Goal: Browse casually: Explore the website without a specific task or goal

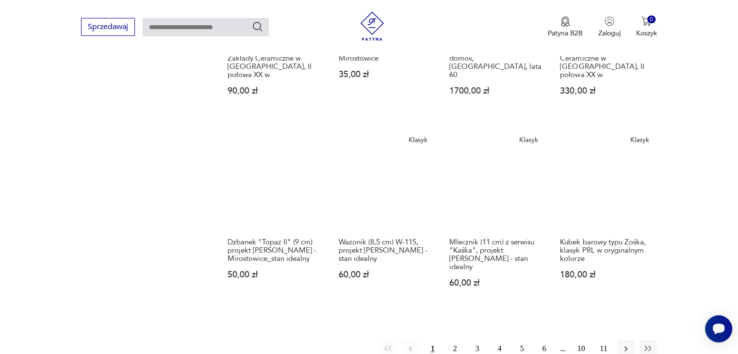
scroll to position [812, 0]
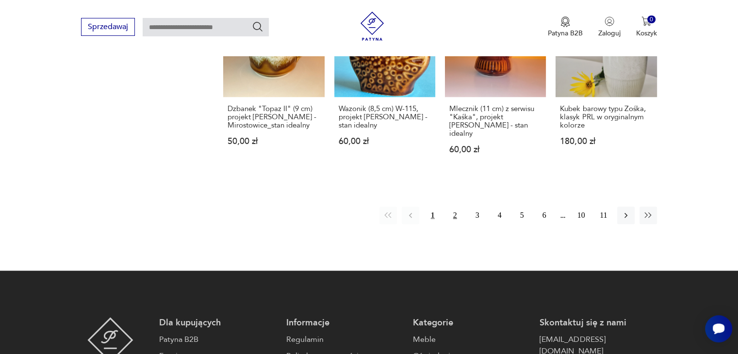
click at [454, 207] on button "2" at bounding box center [454, 215] width 17 height 17
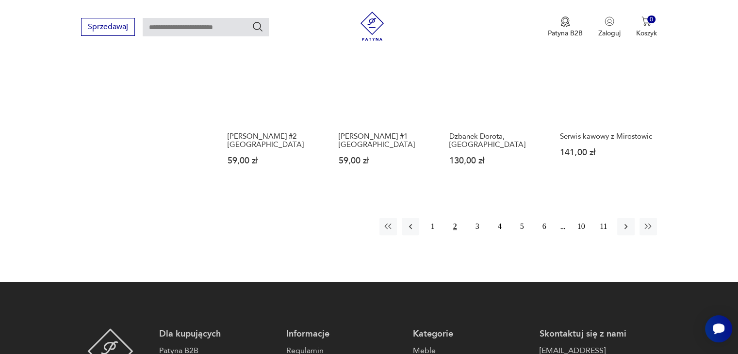
scroll to position [764, 0]
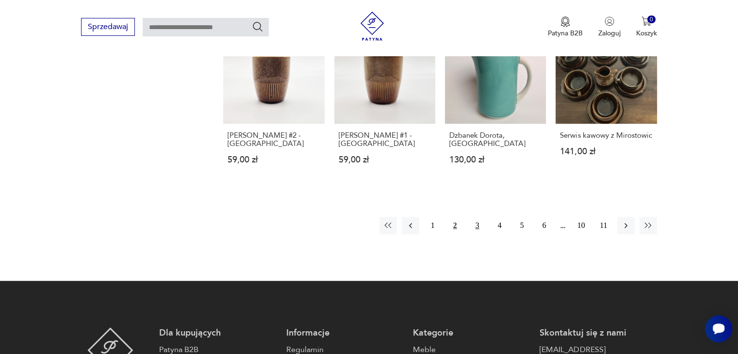
click at [477, 217] on button "3" at bounding box center [477, 225] width 17 height 17
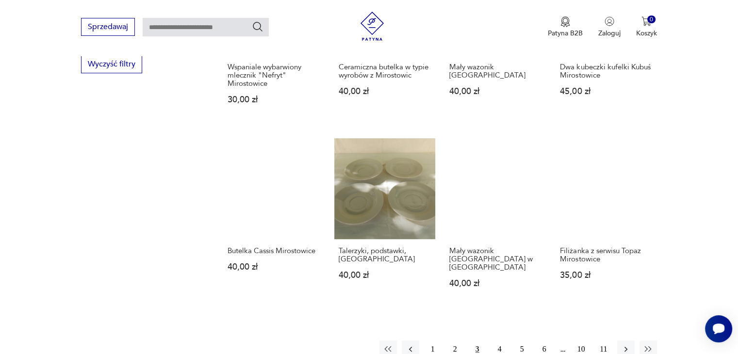
scroll to position [764, 0]
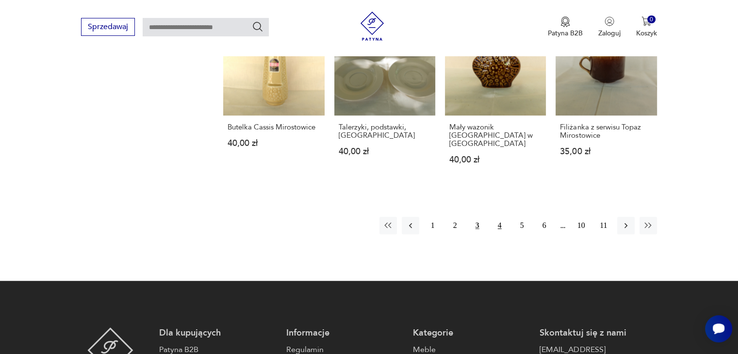
click at [500, 217] on button "4" at bounding box center [499, 225] width 17 height 17
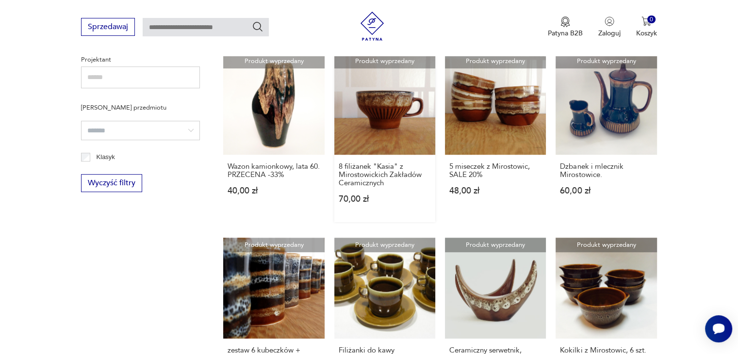
scroll to position [667, 0]
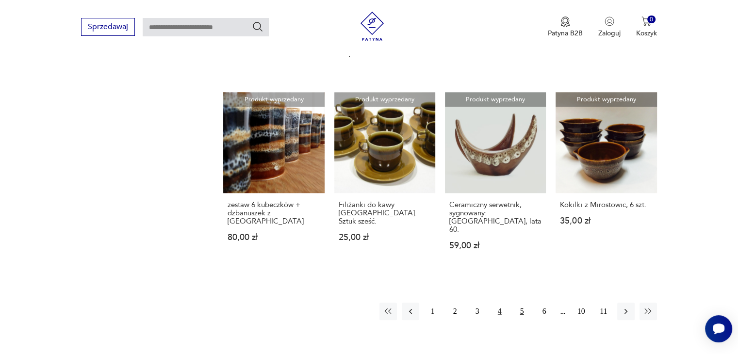
click at [522, 303] on button "5" at bounding box center [521, 311] width 17 height 17
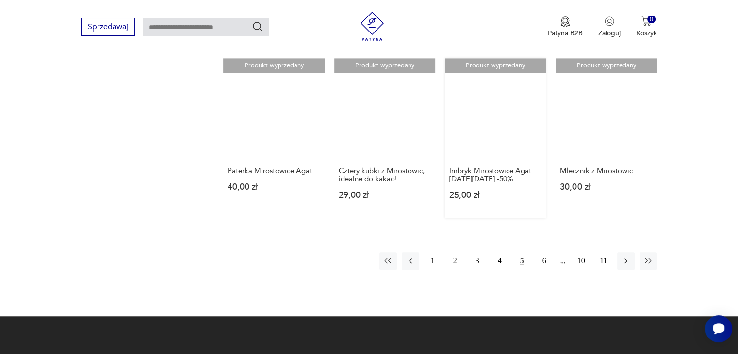
scroll to position [715, 0]
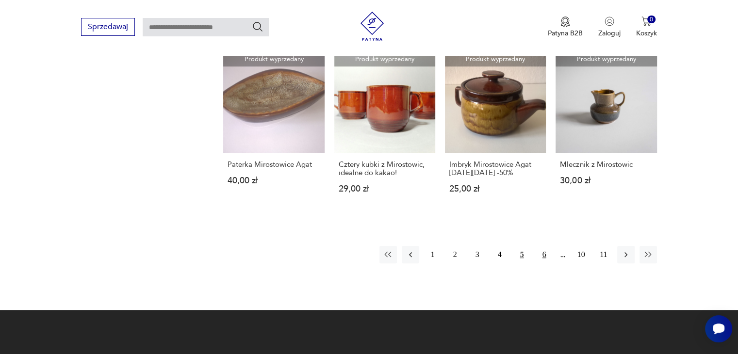
click at [544, 253] on button "6" at bounding box center [543, 254] width 17 height 17
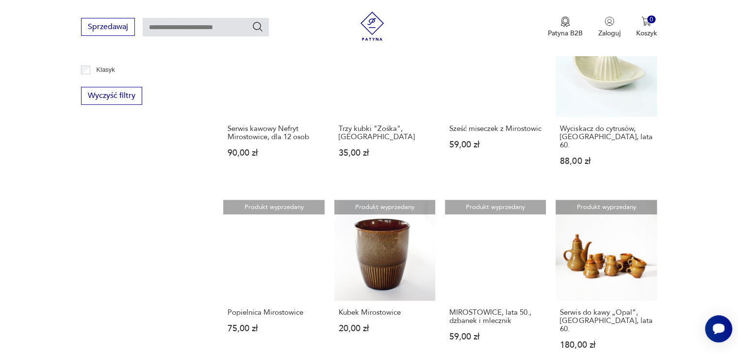
scroll to position [715, 0]
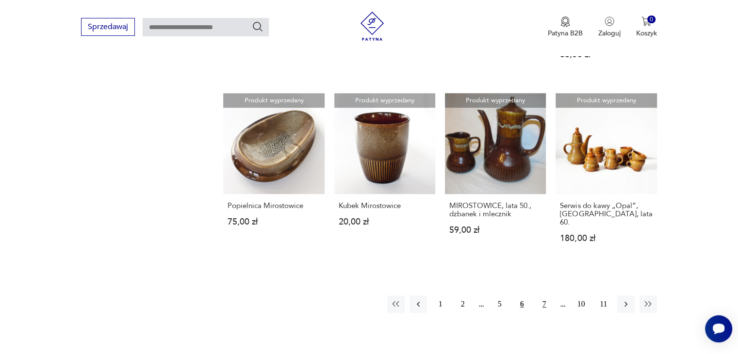
click at [545, 295] on button "7" at bounding box center [543, 303] width 17 height 17
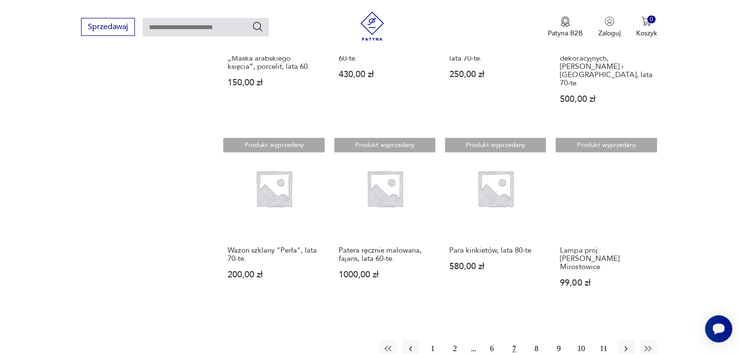
scroll to position [667, 0]
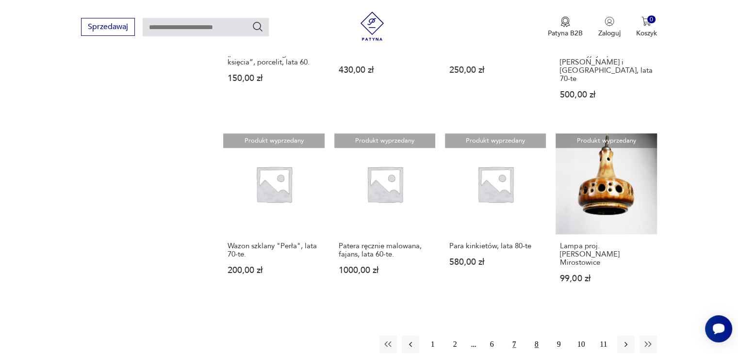
click at [537, 336] on button "8" at bounding box center [536, 344] width 17 height 17
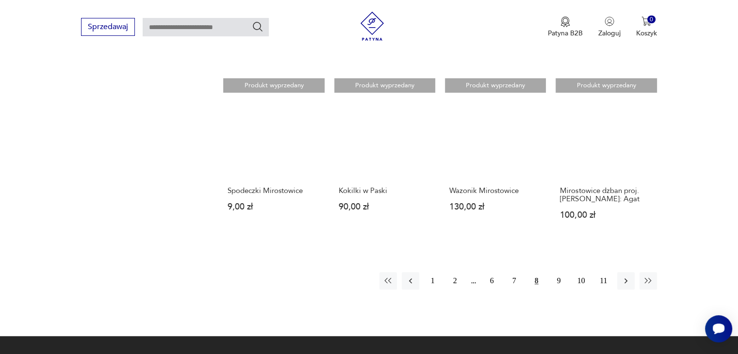
scroll to position [764, 0]
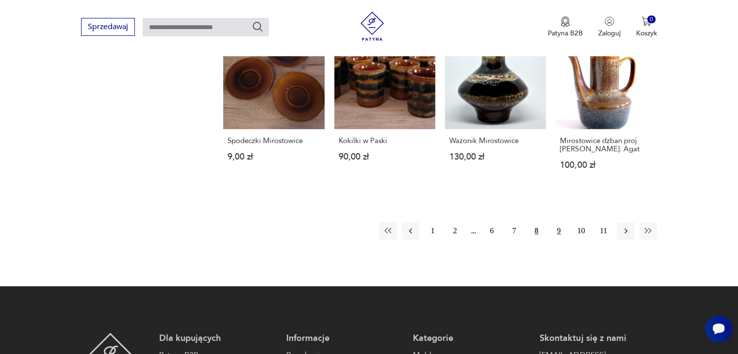
click at [559, 222] on button "9" at bounding box center [558, 230] width 17 height 17
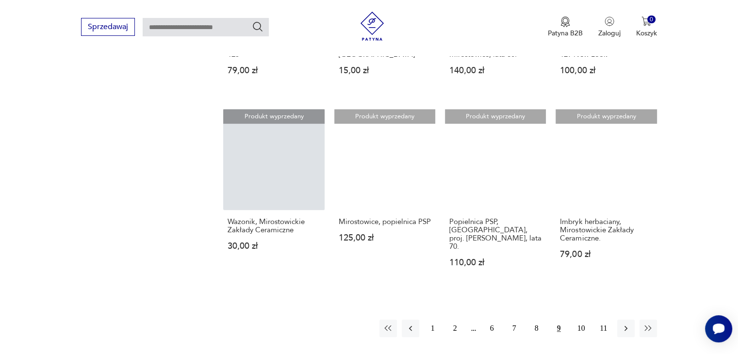
scroll to position [667, 0]
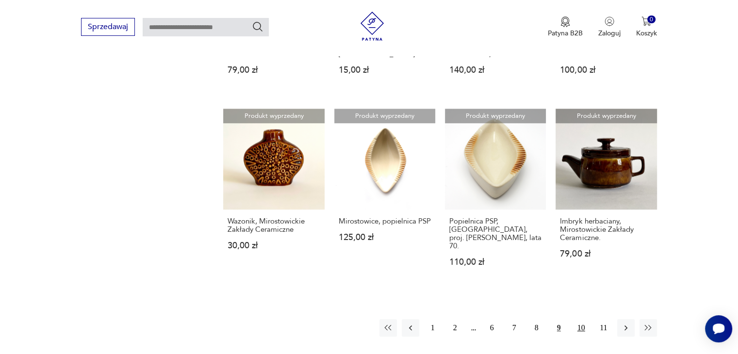
click at [582, 319] on button "10" at bounding box center [580, 327] width 17 height 17
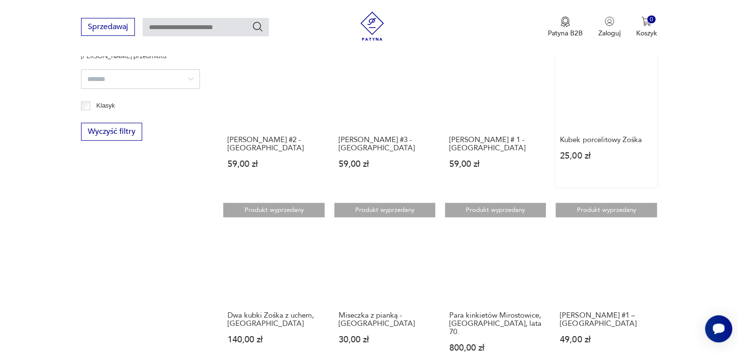
scroll to position [667, 0]
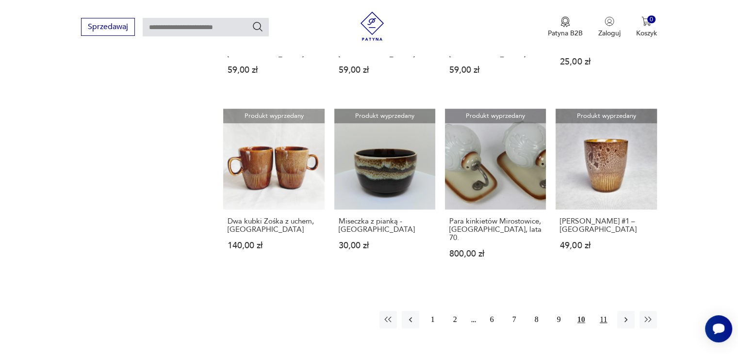
click at [605, 311] on button "11" at bounding box center [603, 319] width 17 height 17
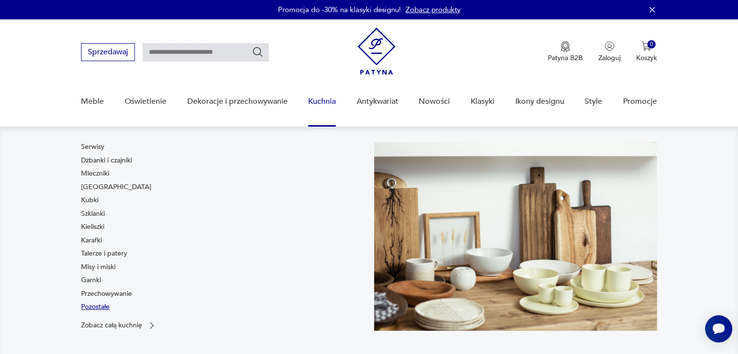
click at [97, 306] on link "Pozostałe" at bounding box center [95, 307] width 29 height 10
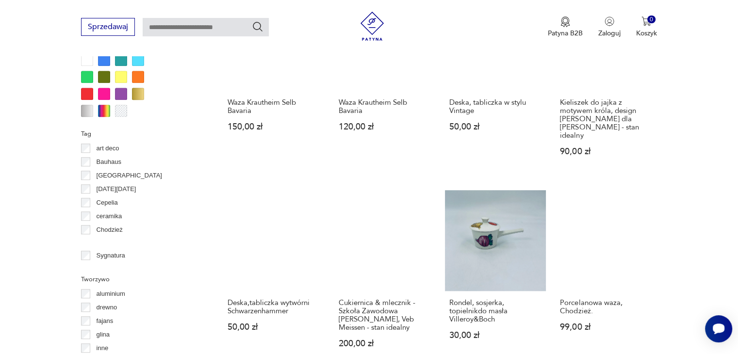
scroll to position [940, 0]
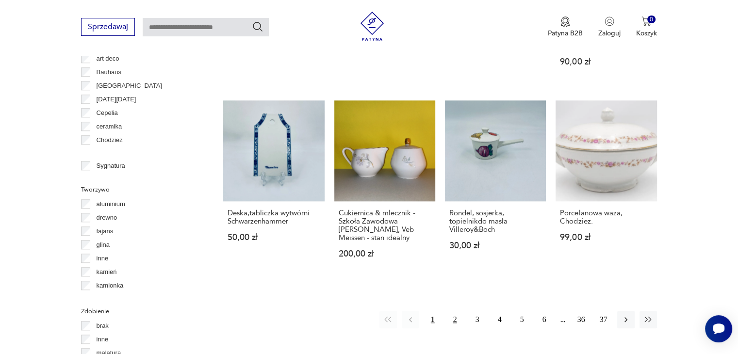
click at [454, 311] on button "2" at bounding box center [454, 319] width 17 height 17
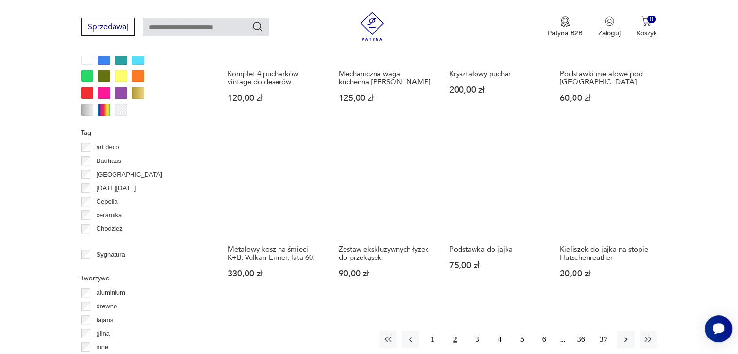
scroll to position [936, 0]
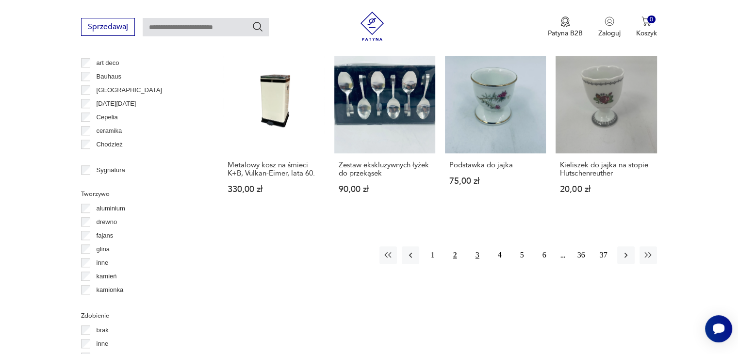
click at [479, 254] on button "3" at bounding box center [477, 254] width 17 height 17
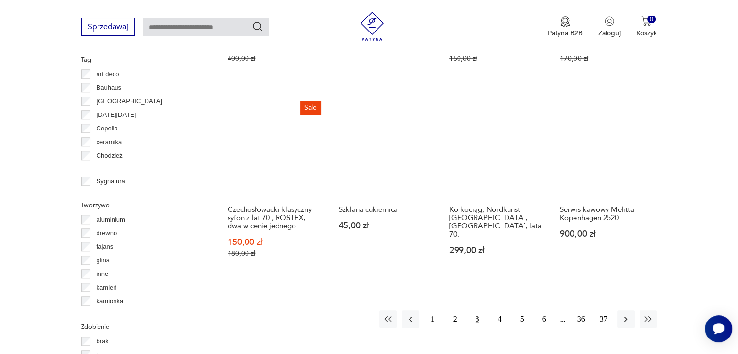
scroll to position [985, 0]
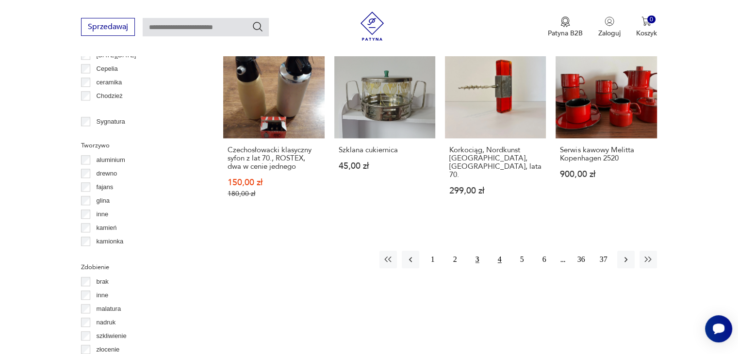
click at [499, 251] on button "4" at bounding box center [499, 259] width 17 height 17
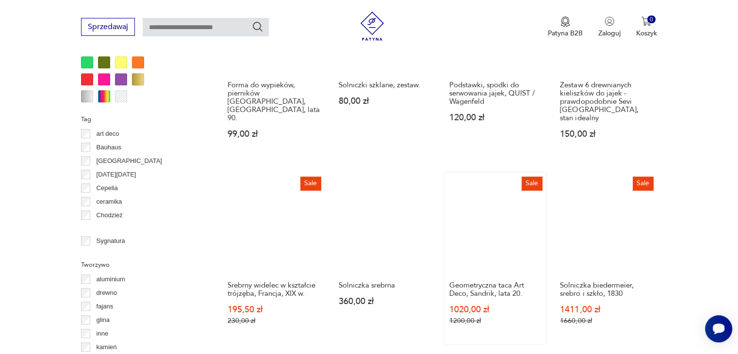
scroll to position [985, 0]
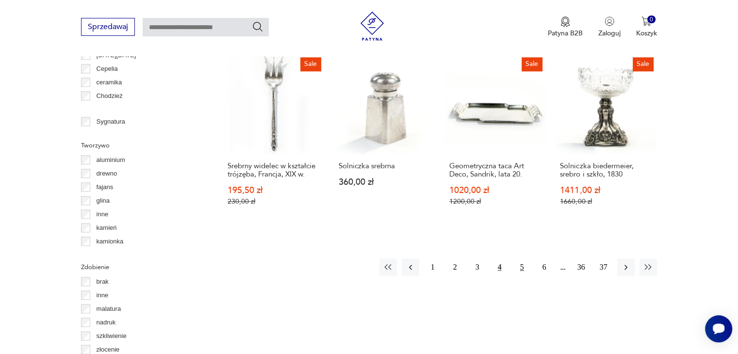
click at [522, 259] on button "5" at bounding box center [521, 267] width 17 height 17
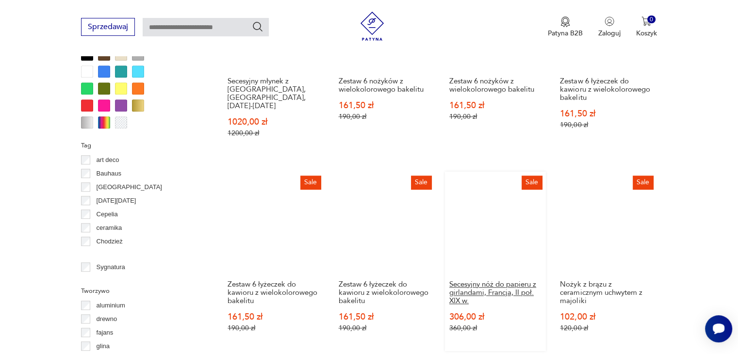
scroll to position [985, 0]
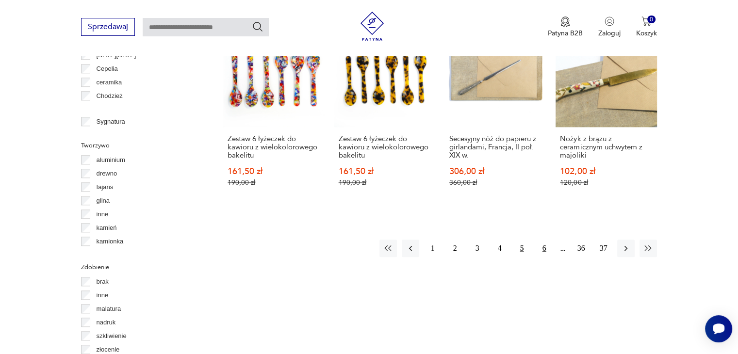
click at [545, 240] on button "6" at bounding box center [543, 248] width 17 height 17
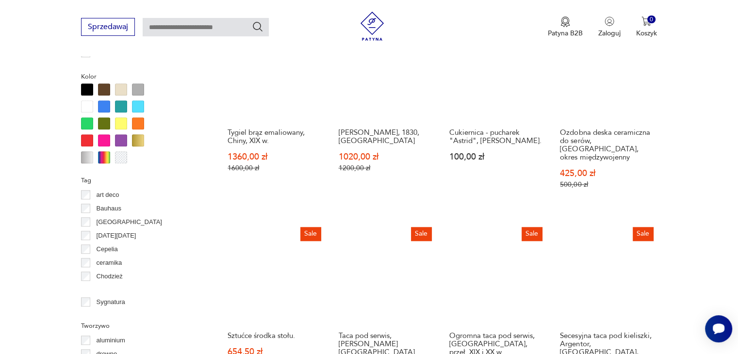
scroll to position [936, 0]
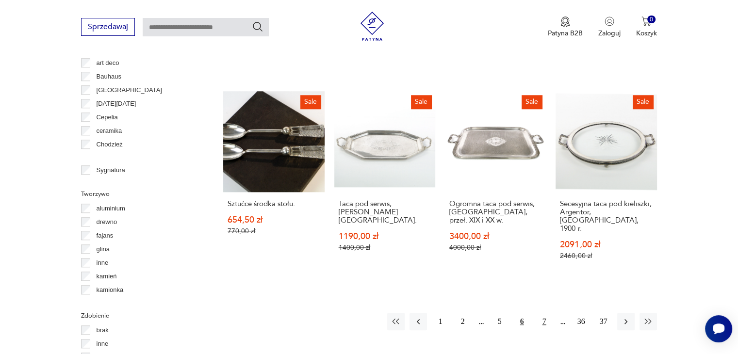
click at [543, 313] on button "7" at bounding box center [543, 321] width 17 height 17
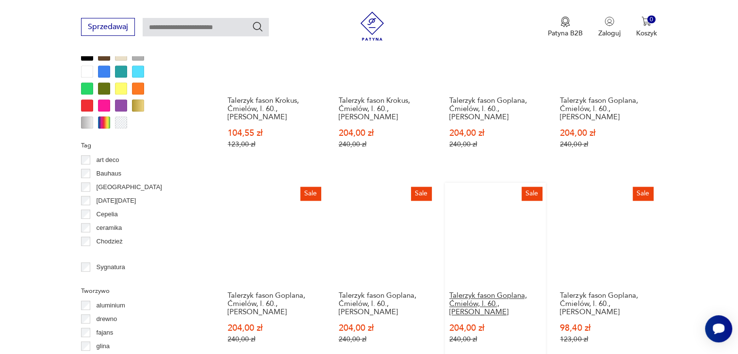
scroll to position [1033, 0]
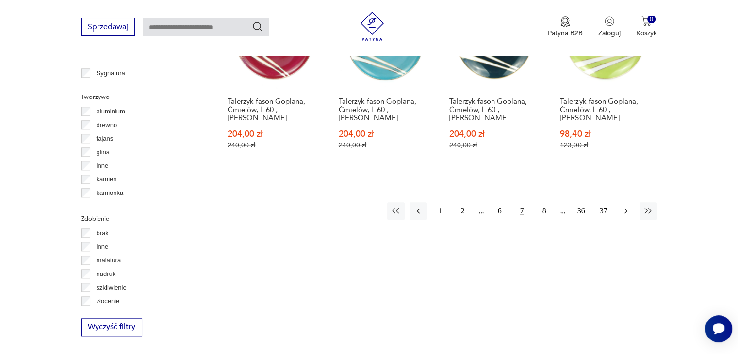
click at [626, 206] on icon "button" at bounding box center [626, 211] width 10 height 10
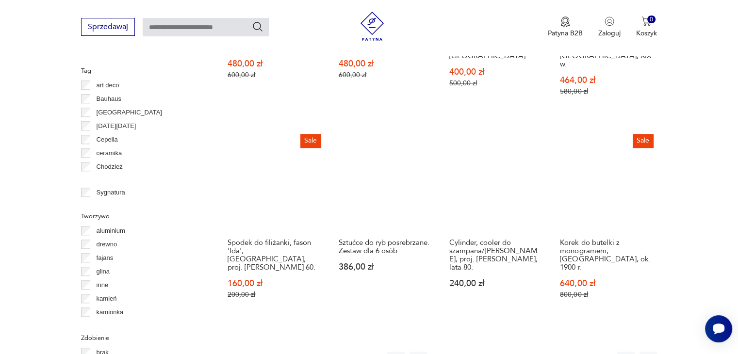
scroll to position [1033, 0]
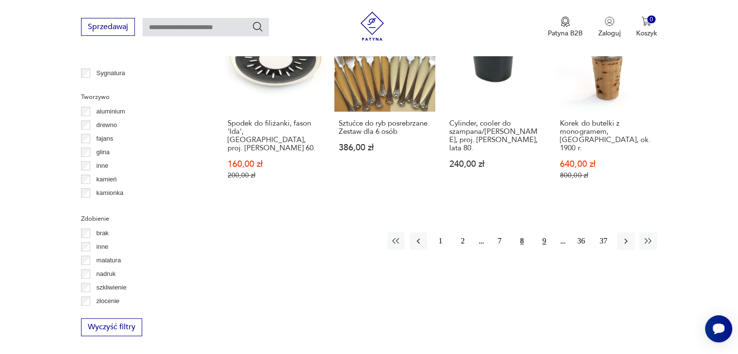
click at [541, 232] on button "9" at bounding box center [543, 240] width 17 height 17
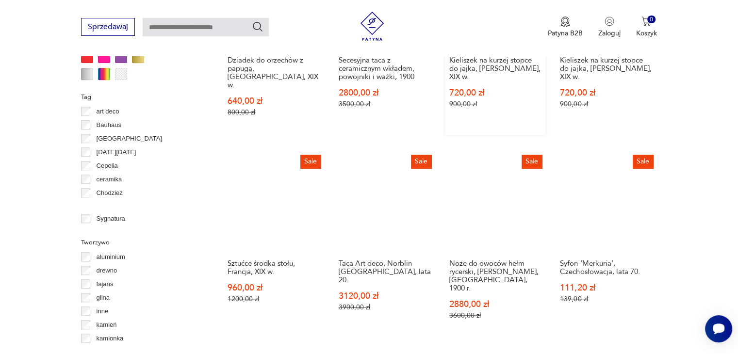
scroll to position [1033, 0]
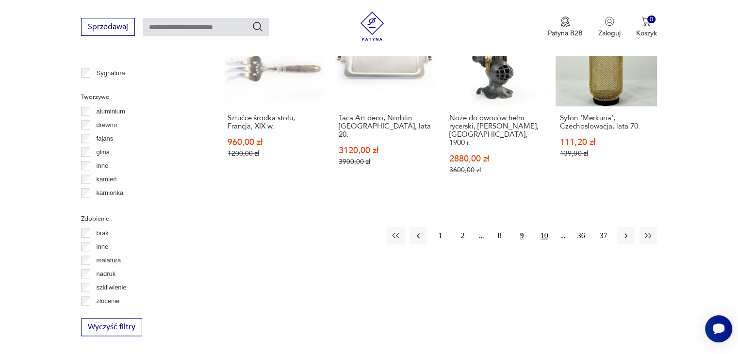
click at [545, 227] on button "10" at bounding box center [543, 235] width 17 height 17
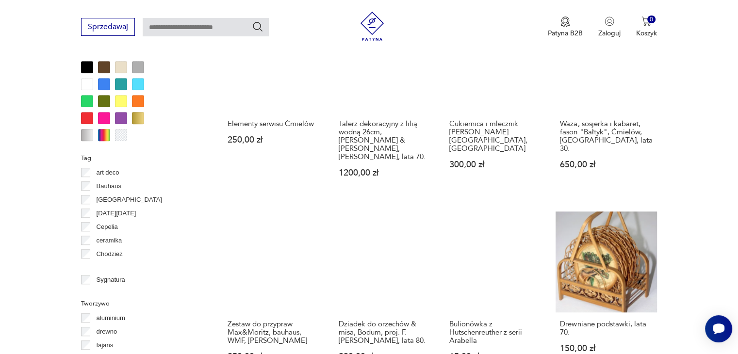
scroll to position [936, 0]
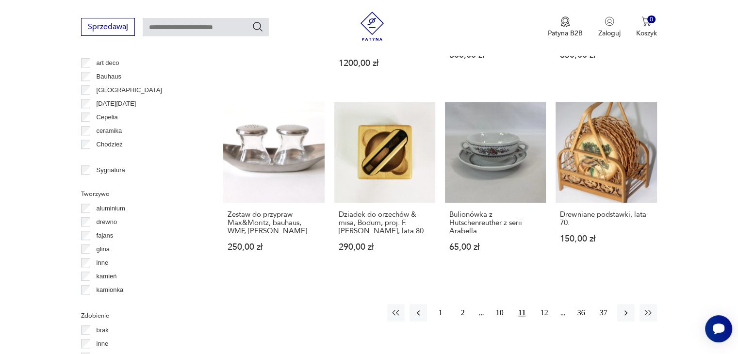
click at [522, 304] on button "11" at bounding box center [521, 312] width 17 height 17
click at [546, 304] on button "12" at bounding box center [543, 312] width 17 height 17
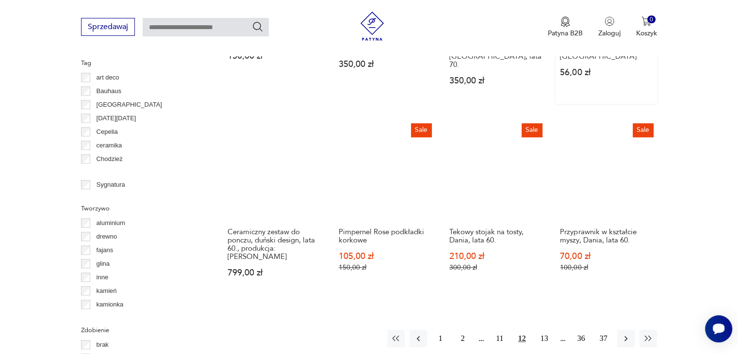
scroll to position [1033, 0]
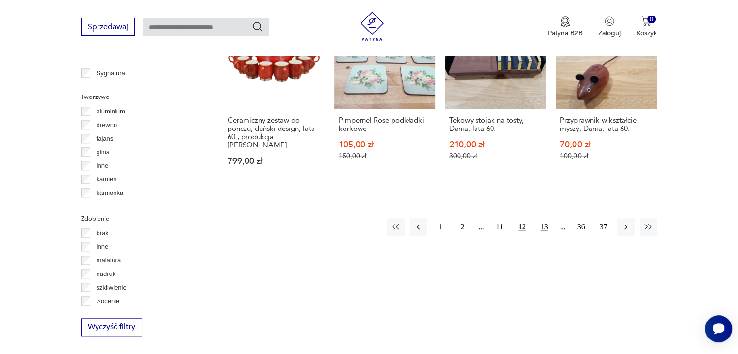
click at [546, 218] on button "13" at bounding box center [543, 226] width 17 height 17
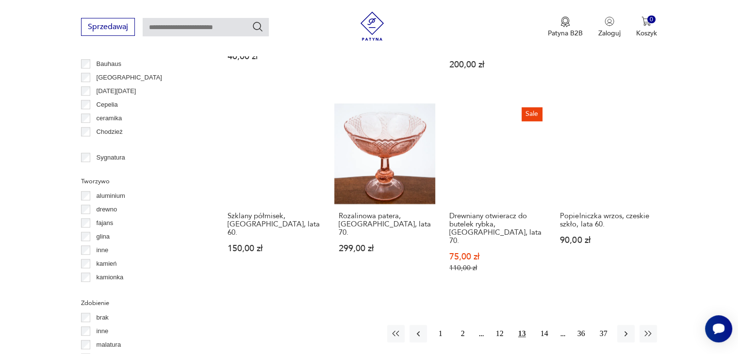
scroll to position [1082, 0]
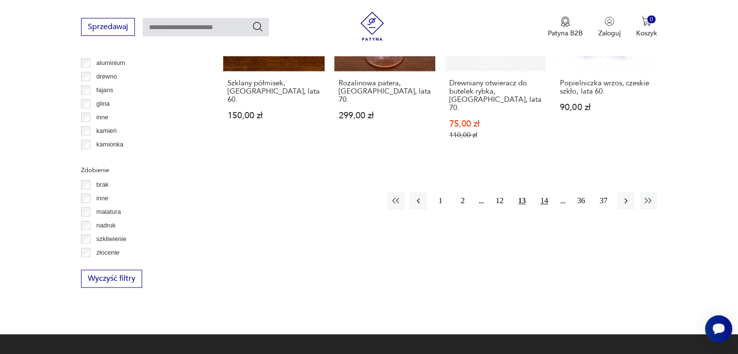
click at [543, 192] on button "14" at bounding box center [543, 200] width 17 height 17
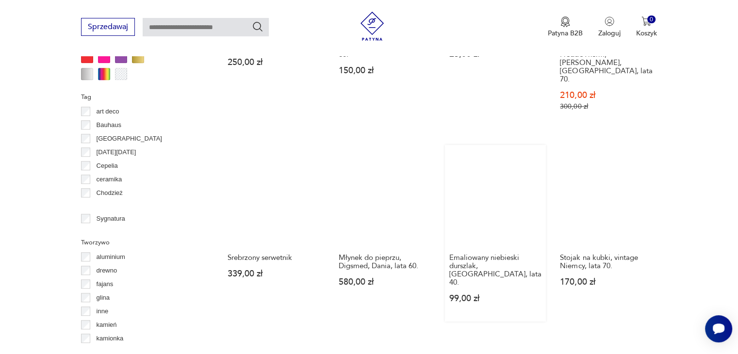
scroll to position [985, 0]
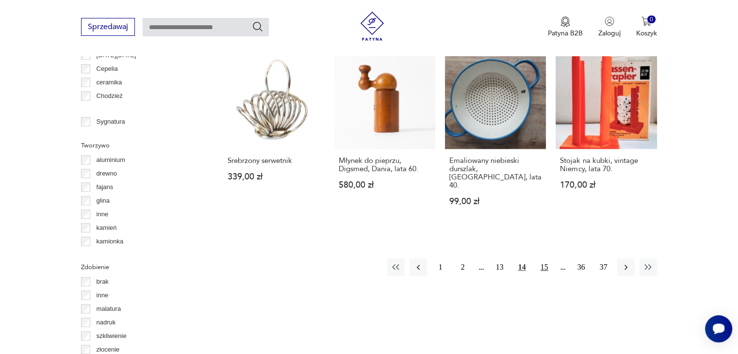
click at [545, 259] on button "15" at bounding box center [543, 267] width 17 height 17
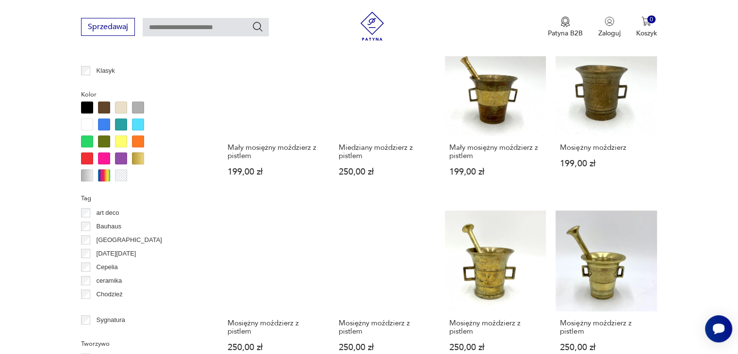
scroll to position [888, 0]
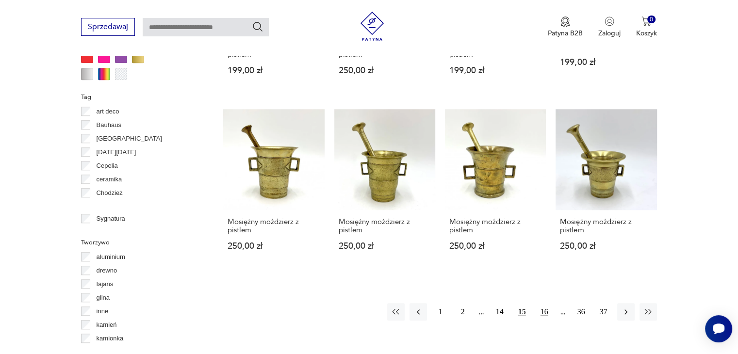
click at [547, 303] on button "16" at bounding box center [543, 311] width 17 height 17
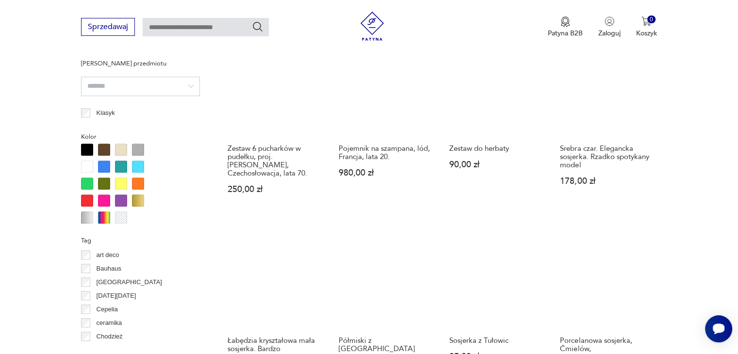
scroll to position [888, 0]
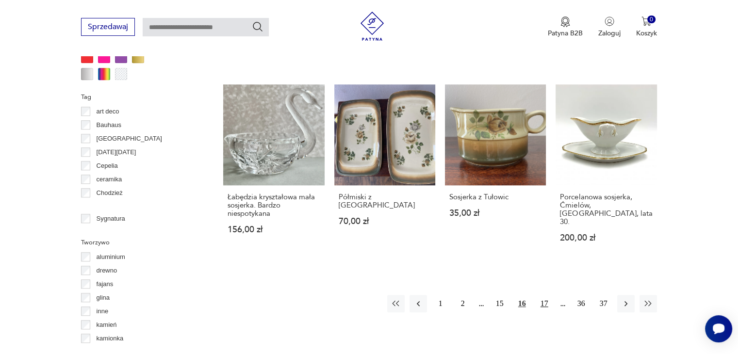
click at [545, 295] on button "17" at bounding box center [543, 303] width 17 height 17
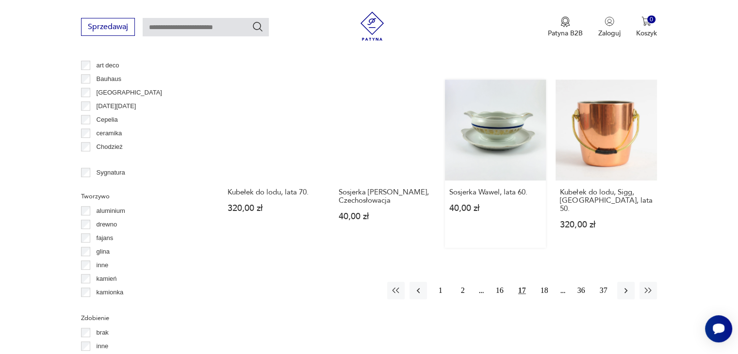
scroll to position [936, 0]
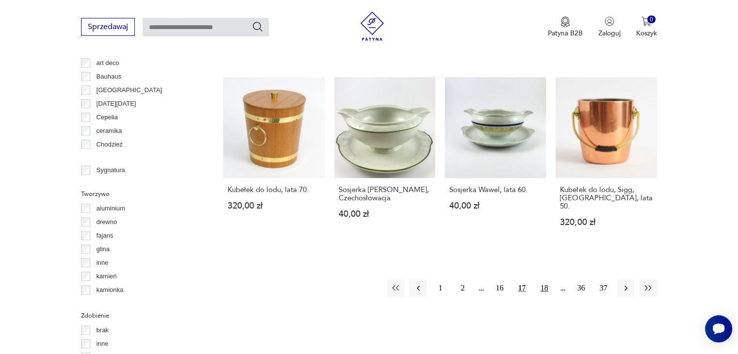
click at [546, 279] on button "18" at bounding box center [543, 287] width 17 height 17
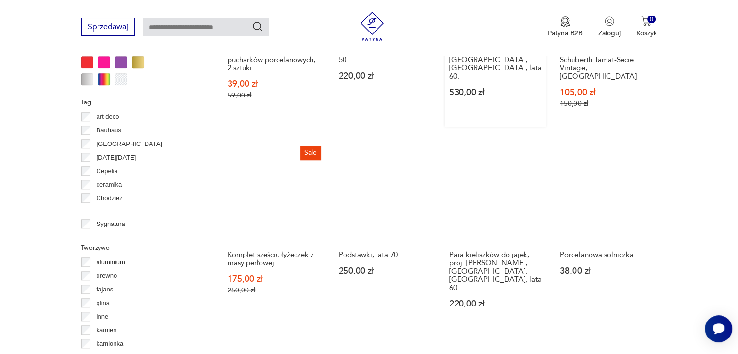
scroll to position [888, 0]
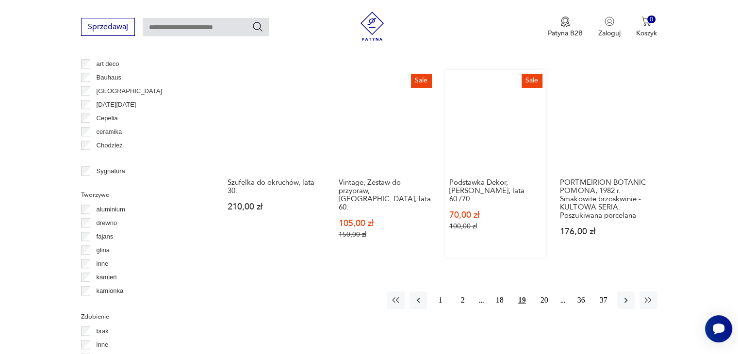
scroll to position [936, 0]
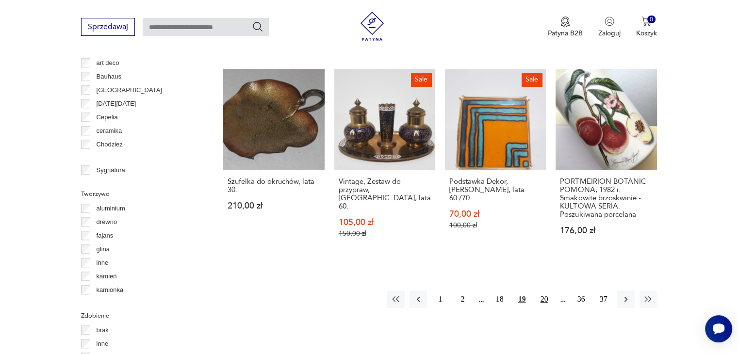
click at [544, 291] on button "20" at bounding box center [543, 299] width 17 height 17
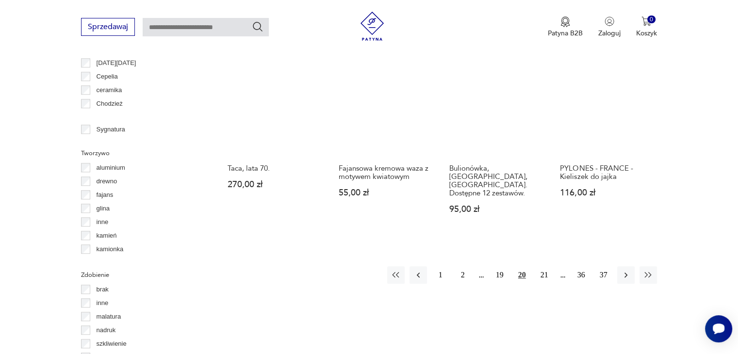
scroll to position [1033, 0]
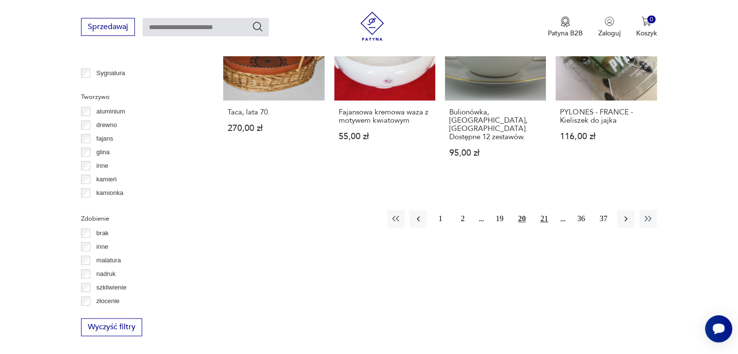
click at [543, 210] on button "21" at bounding box center [543, 218] width 17 height 17
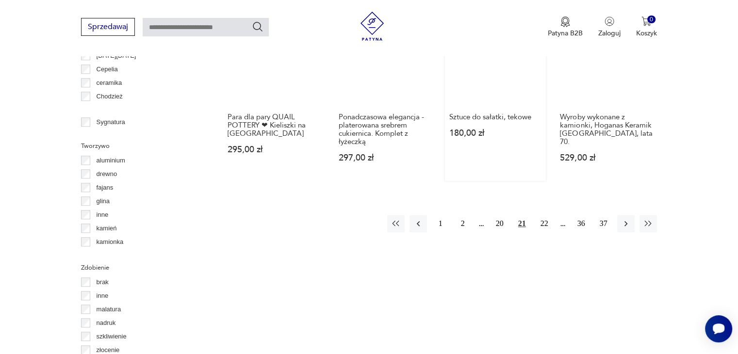
scroll to position [985, 0]
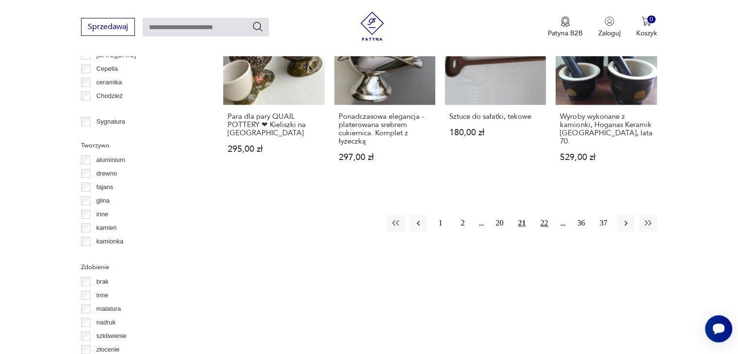
click at [546, 222] on button "22" at bounding box center [543, 222] width 17 height 17
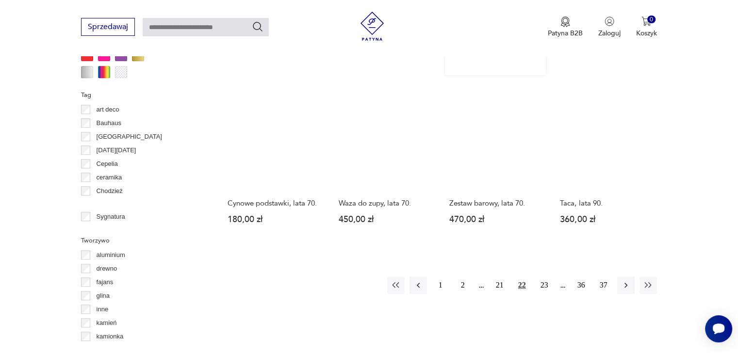
scroll to position [985, 0]
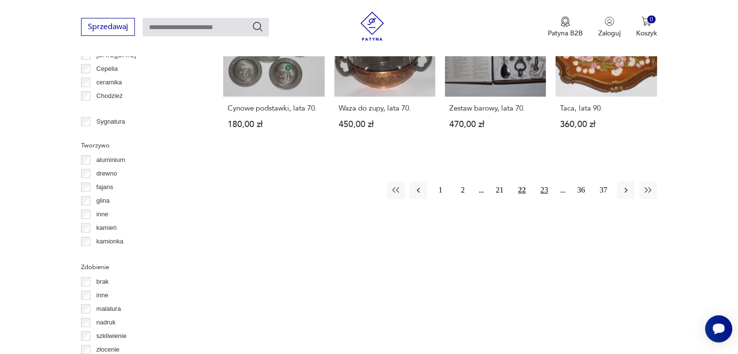
drag, startPoint x: 545, startPoint y: 179, endPoint x: 543, endPoint y: 184, distance: 5.2
click at [546, 181] on button "23" at bounding box center [543, 189] width 17 height 17
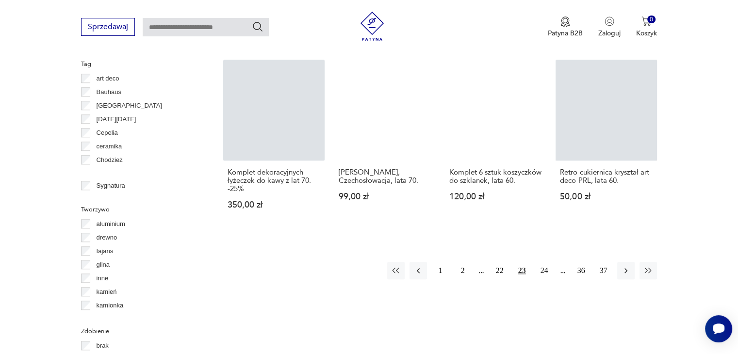
scroll to position [936, 0]
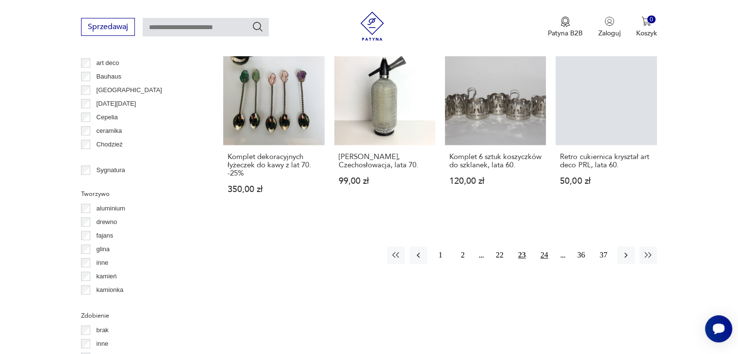
click at [546, 246] on button "24" at bounding box center [543, 254] width 17 height 17
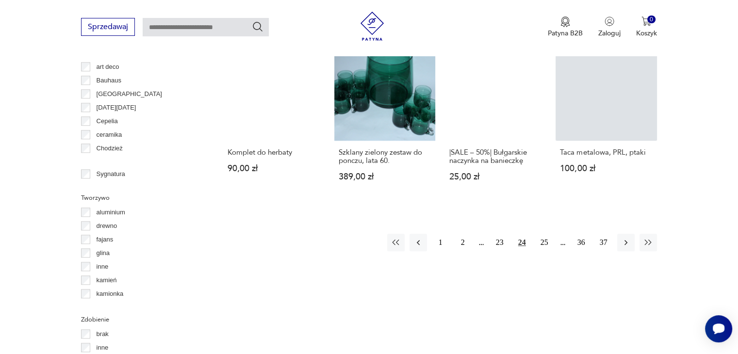
scroll to position [936, 0]
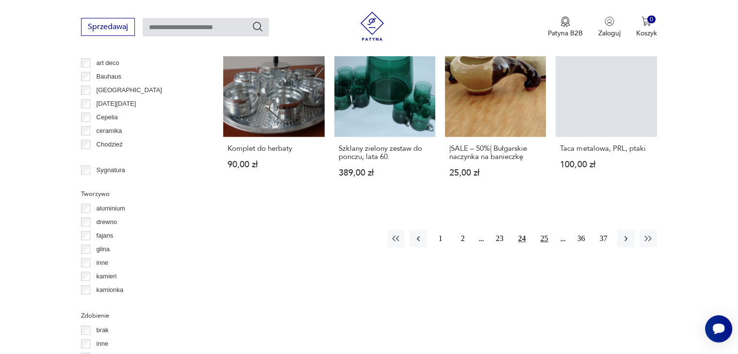
click at [545, 237] on button "25" at bounding box center [543, 238] width 17 height 17
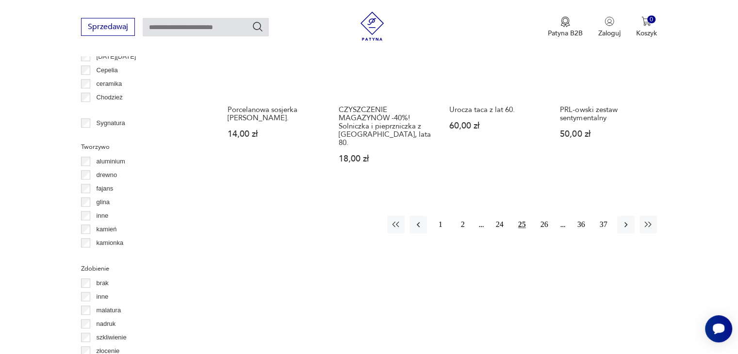
scroll to position [985, 0]
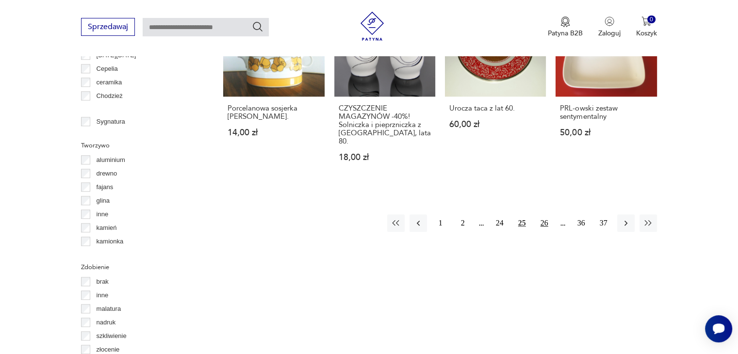
click at [545, 214] on button "26" at bounding box center [543, 222] width 17 height 17
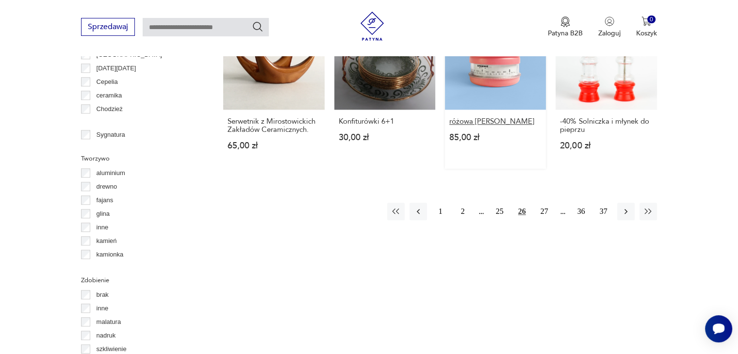
scroll to position [985, 0]
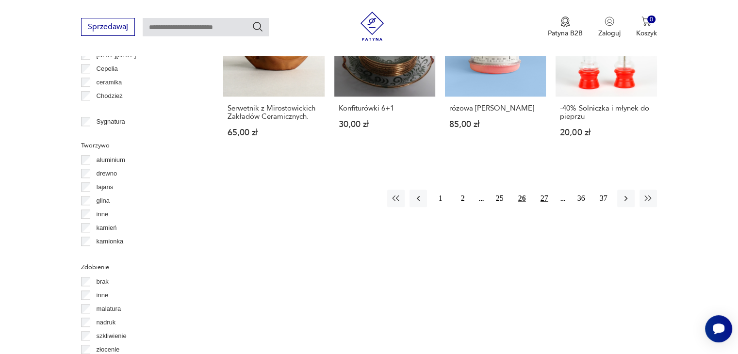
click at [544, 196] on button "27" at bounding box center [543, 198] width 17 height 17
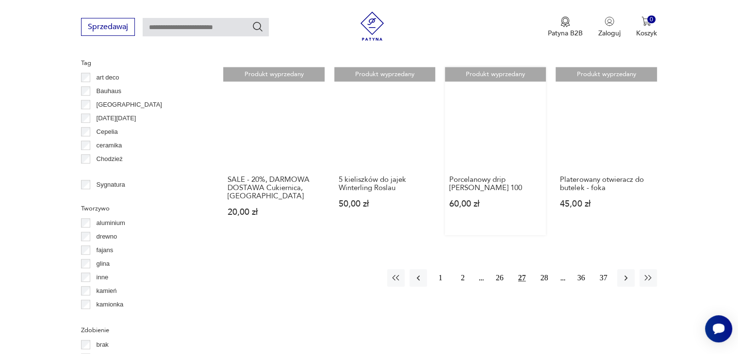
scroll to position [1033, 0]
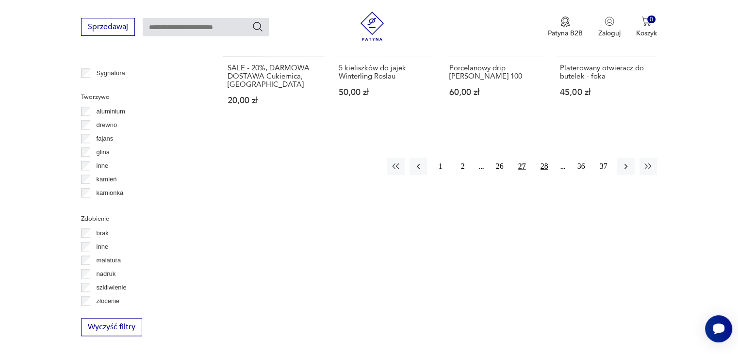
click at [543, 158] on button "28" at bounding box center [543, 166] width 17 height 17
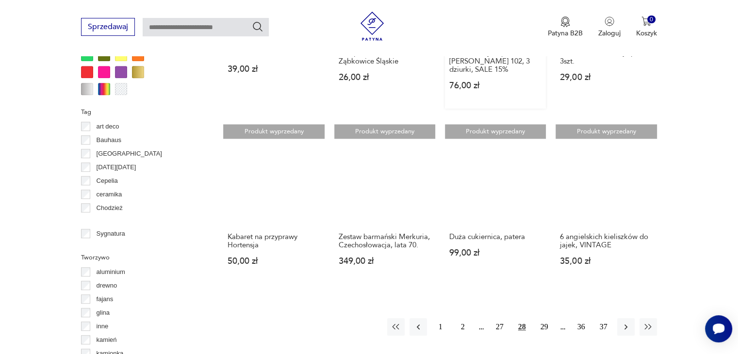
scroll to position [985, 0]
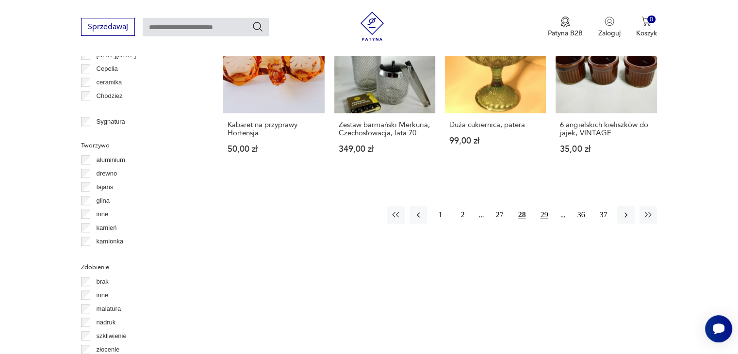
click at [543, 206] on button "29" at bounding box center [543, 214] width 17 height 17
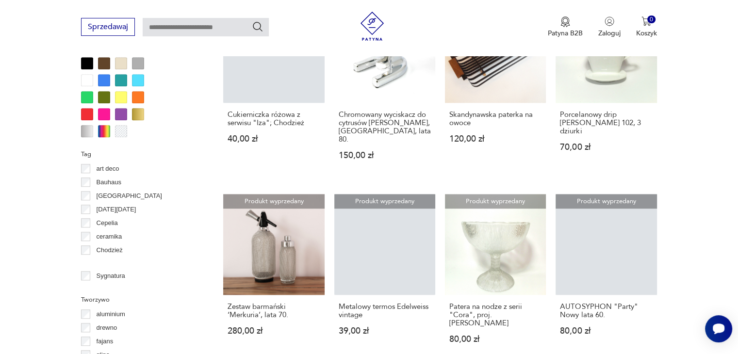
scroll to position [936, 0]
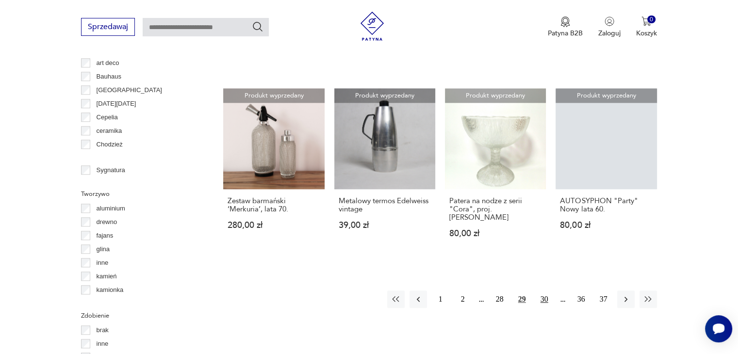
click at [545, 291] on button "30" at bounding box center [543, 299] width 17 height 17
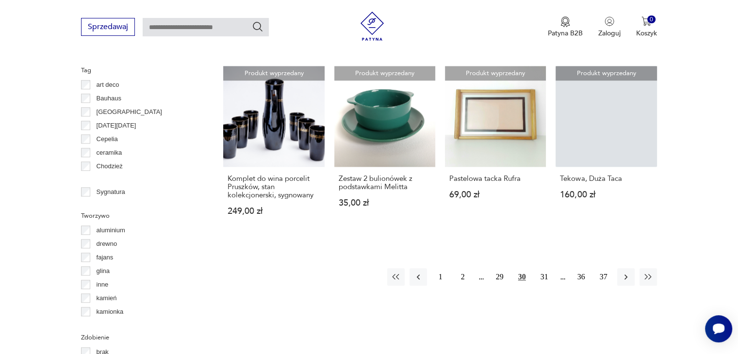
scroll to position [936, 0]
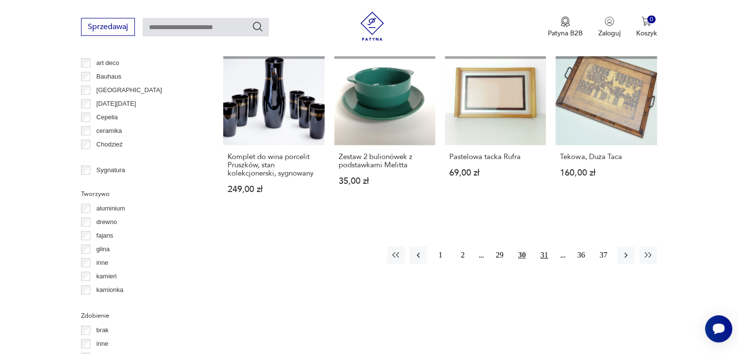
click at [542, 246] on button "31" at bounding box center [543, 254] width 17 height 17
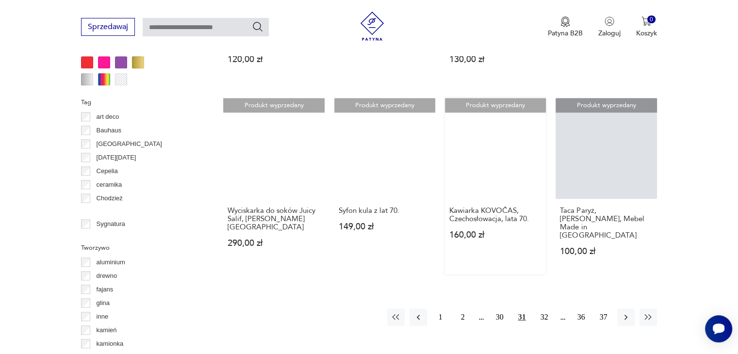
scroll to position [985, 0]
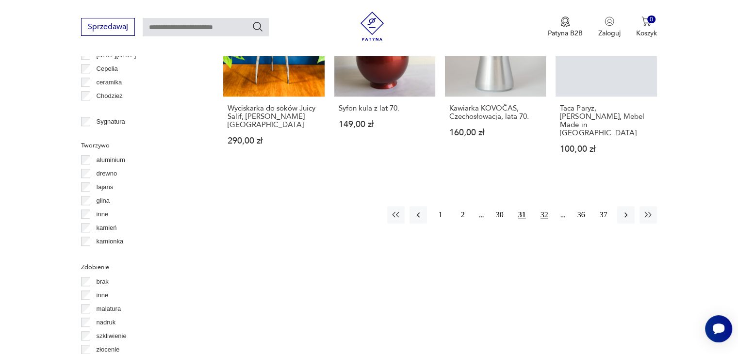
click at [544, 206] on button "32" at bounding box center [543, 214] width 17 height 17
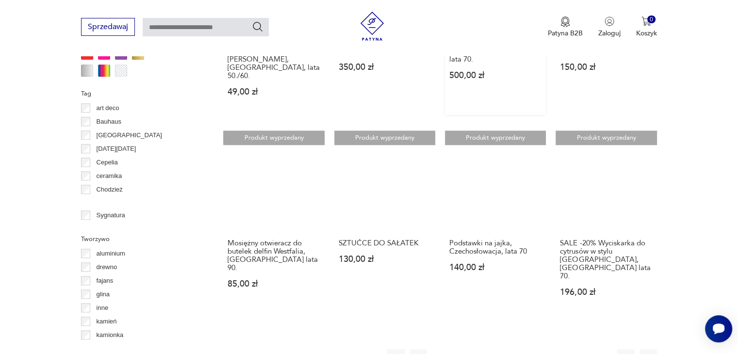
scroll to position [985, 0]
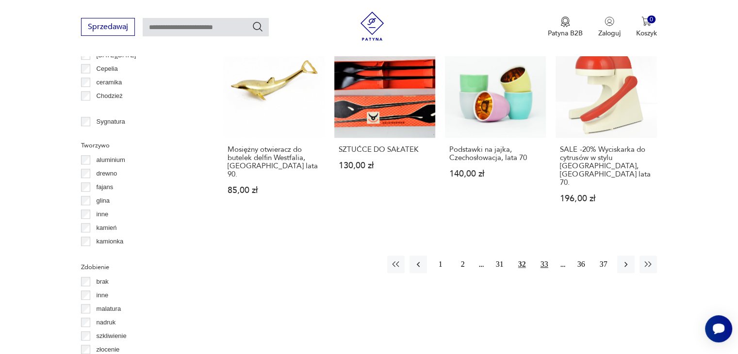
click at [543, 256] on button "33" at bounding box center [543, 264] width 17 height 17
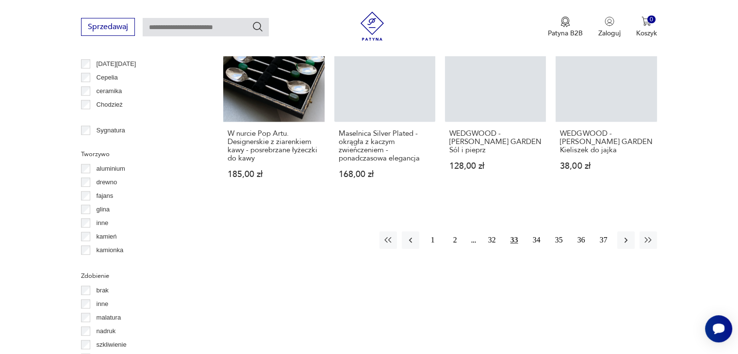
scroll to position [985, 0]
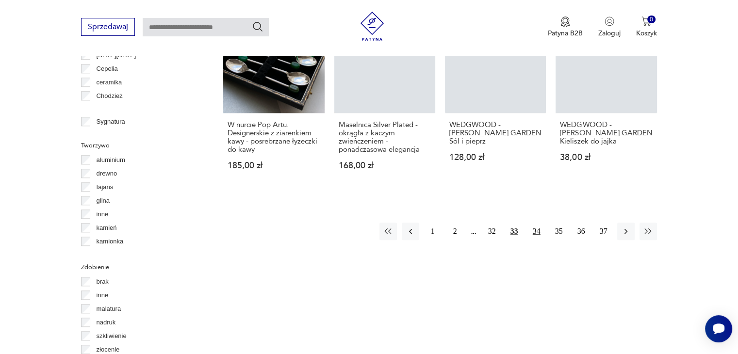
click at [537, 223] on button "34" at bounding box center [536, 231] width 17 height 17
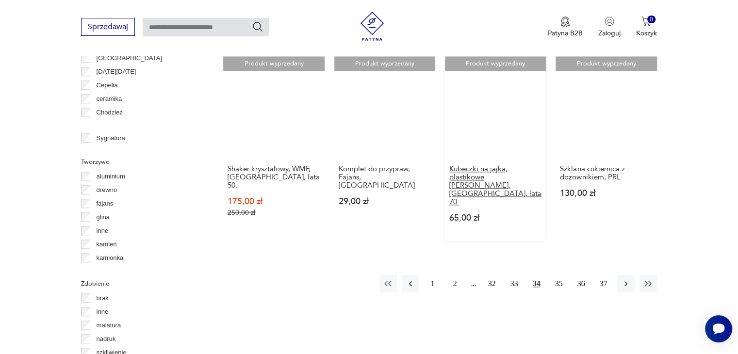
scroll to position [985, 0]
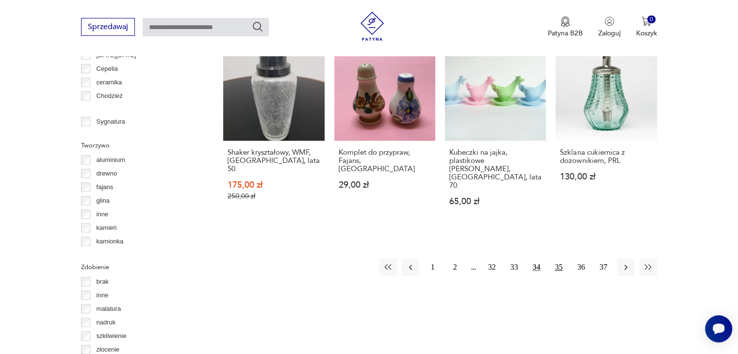
click at [559, 259] on button "35" at bounding box center [558, 267] width 17 height 17
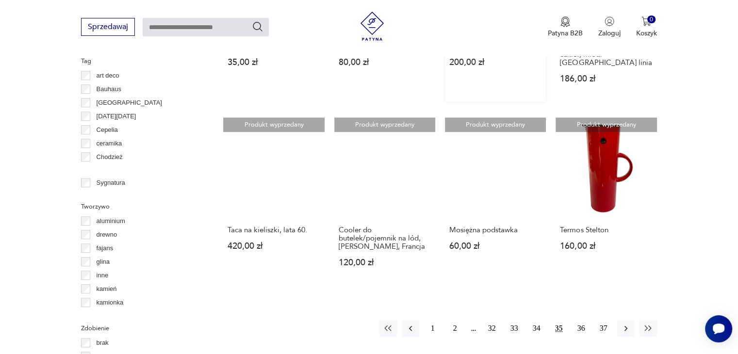
scroll to position [936, 0]
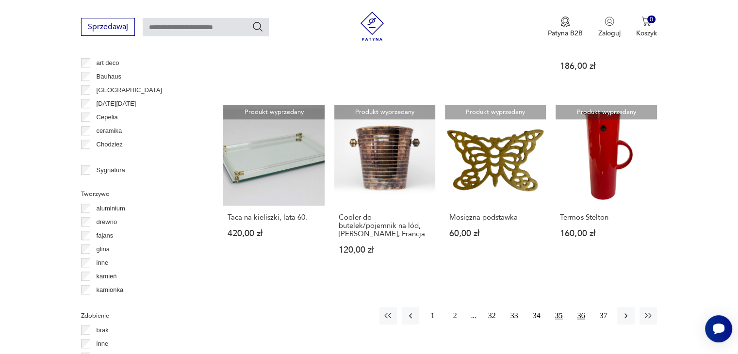
click at [582, 307] on button "36" at bounding box center [580, 315] width 17 height 17
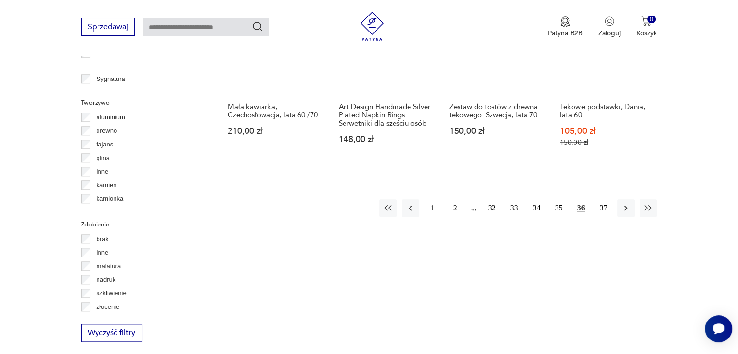
scroll to position [1033, 0]
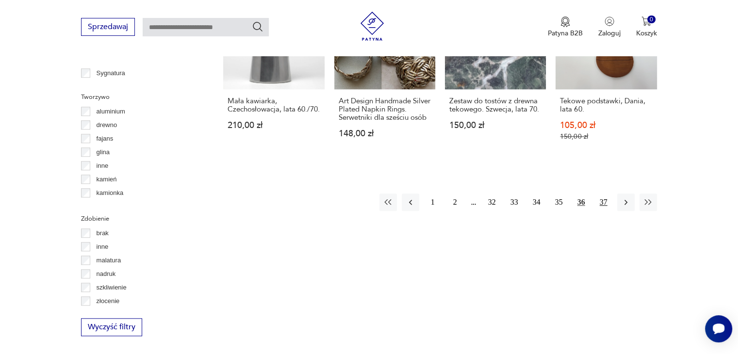
click at [603, 194] on button "37" at bounding box center [603, 202] width 17 height 17
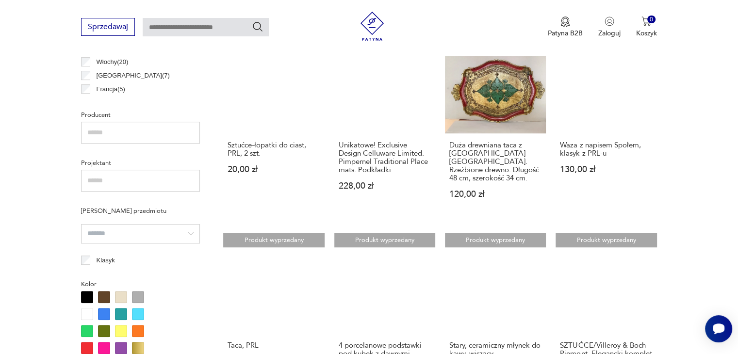
scroll to position [791, 0]
